Goal: Task Accomplishment & Management: Manage account settings

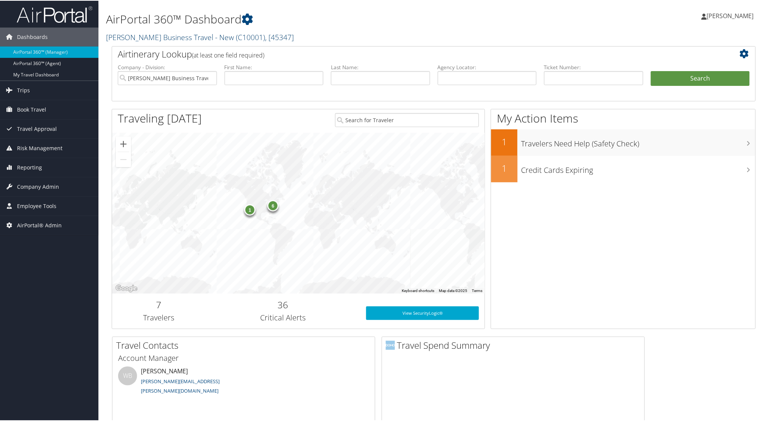
click at [134, 34] on link "[PERSON_NAME] Business Travel - New ( C10001 ) , [ 45347 ]" at bounding box center [200, 36] width 188 height 10
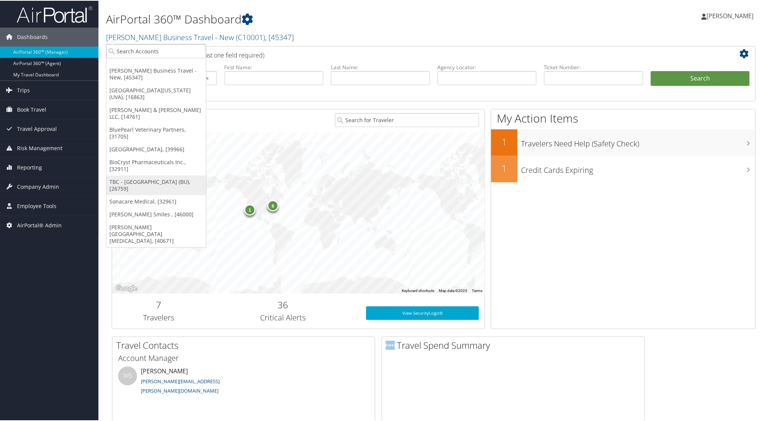
click at [139, 175] on link "TBC - [GEOGRAPHIC_DATA] (BU), [26759]" at bounding box center [156, 185] width 100 height 20
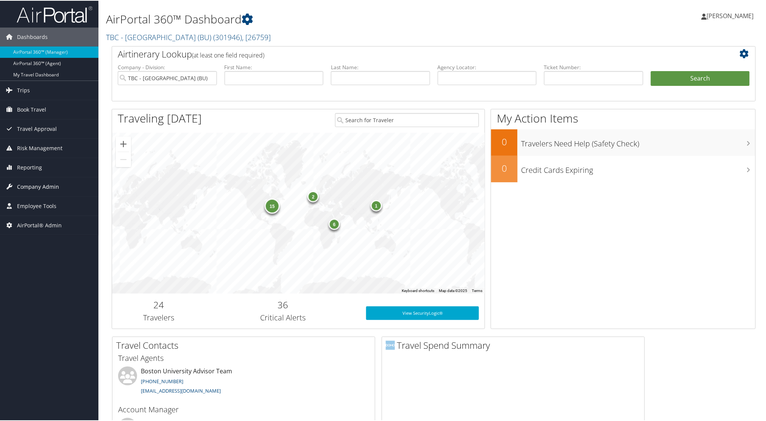
click at [30, 186] on span "Company Admin" at bounding box center [38, 186] width 42 height 19
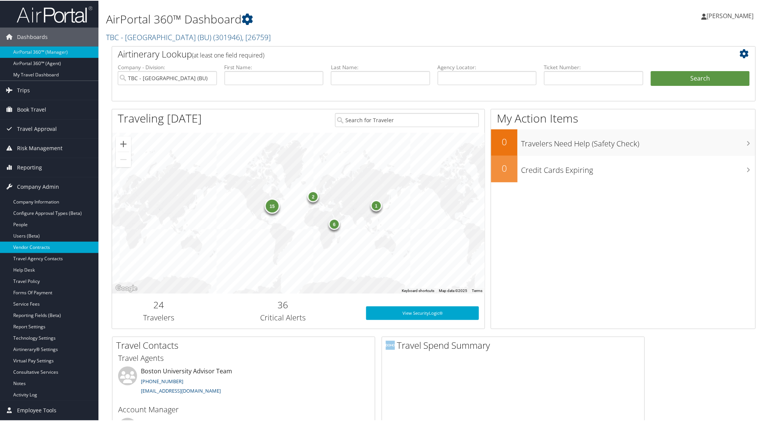
click at [36, 245] on link "Vendor Contracts" at bounding box center [49, 246] width 98 height 11
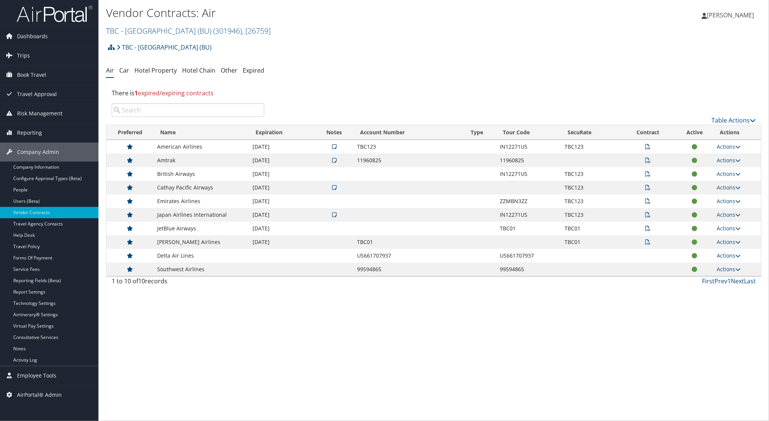
click at [730, 256] on link "Actions" at bounding box center [729, 255] width 24 height 7
click at [720, 268] on link "View Contracts" at bounding box center [713, 266] width 50 height 13
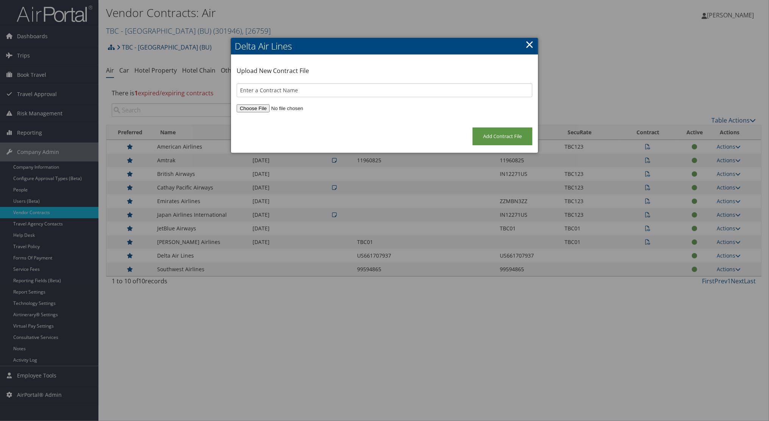
click at [527, 43] on link "×" at bounding box center [529, 44] width 9 height 15
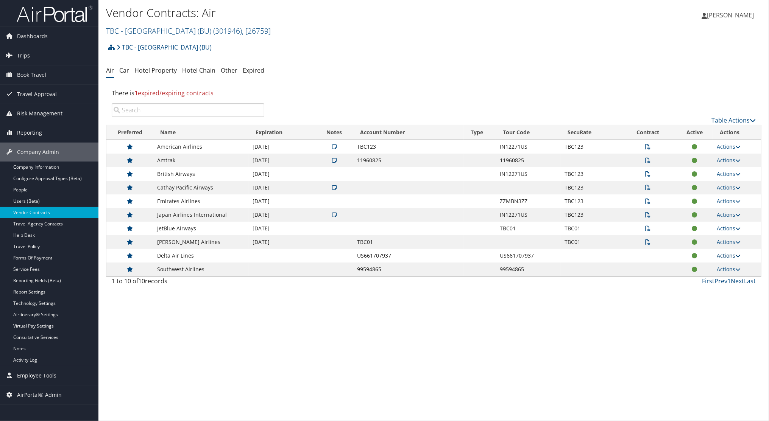
click at [726, 254] on link "Actions" at bounding box center [729, 255] width 24 height 7
click at [700, 279] on link "Edit Contract" at bounding box center [713, 279] width 50 height 13
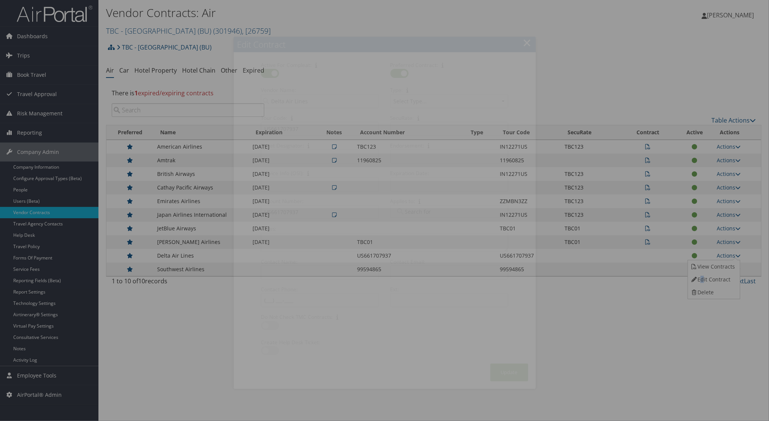
select select "[object Object]"
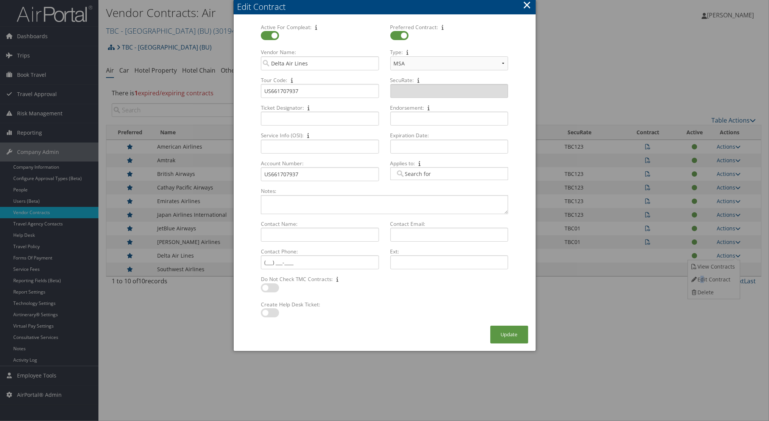
click at [527, 5] on button "×" at bounding box center [526, 4] width 9 height 15
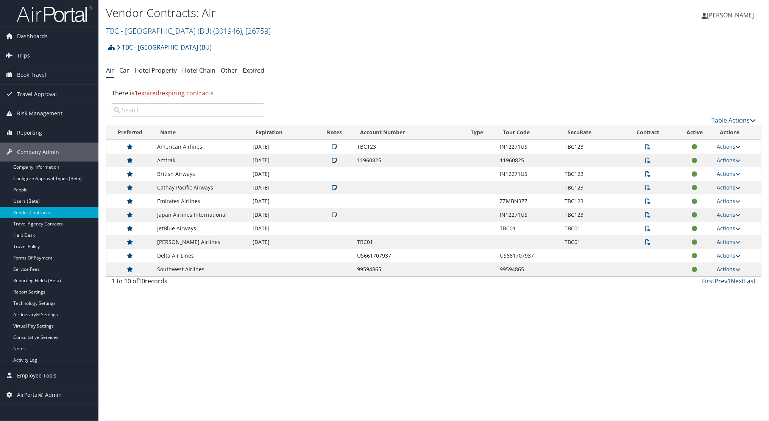
click at [728, 270] on link "Actions" at bounding box center [729, 269] width 24 height 7
click at [702, 292] on link "Edit Contract" at bounding box center [713, 293] width 50 height 13
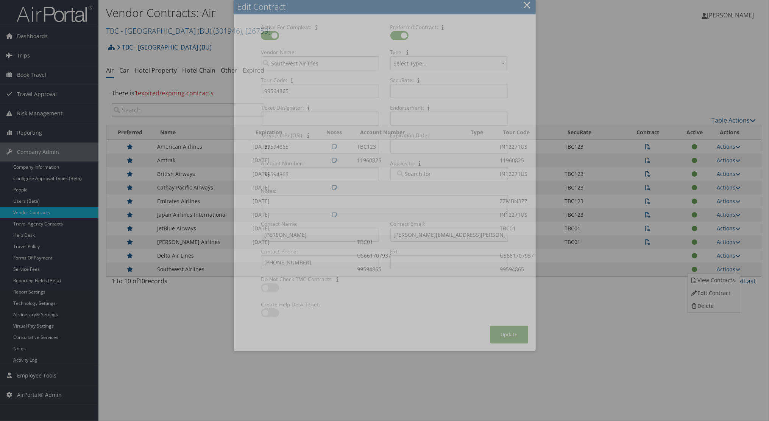
select select "[object Object]"
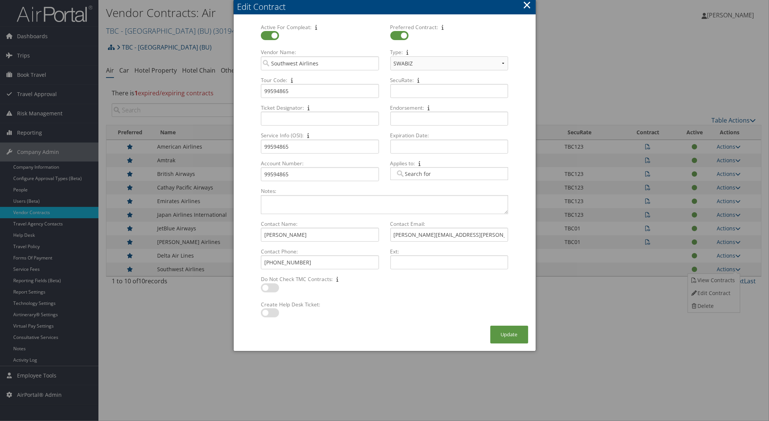
click at [602, 321] on div at bounding box center [384, 210] width 769 height 421
click at [527, 3] on button "×" at bounding box center [526, 4] width 9 height 15
